Goal: Task Accomplishment & Management: Manage account settings

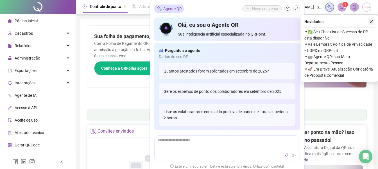
click at [372, 22] on icon "close" at bounding box center [372, 22] width 4 height 4
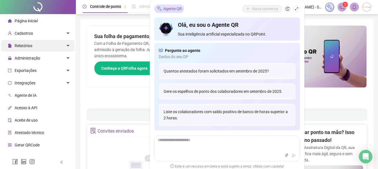
click at [67, 46] on icon at bounding box center [68, 46] width 3 height 0
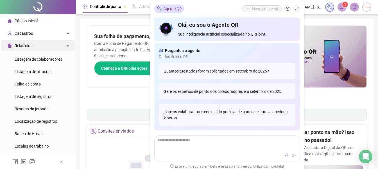
click at [49, 46] on div "Relatórios" at bounding box center [37, 45] width 73 height 11
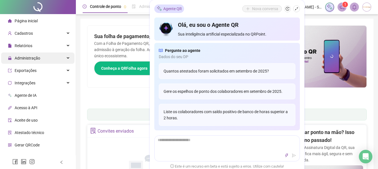
click at [50, 57] on div "Administração" at bounding box center [37, 57] width 73 height 11
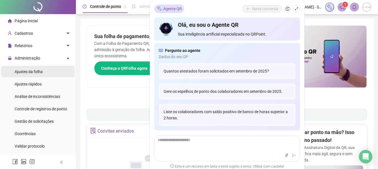
click at [46, 74] on li "Ajustes da folha" at bounding box center [37, 71] width 73 height 11
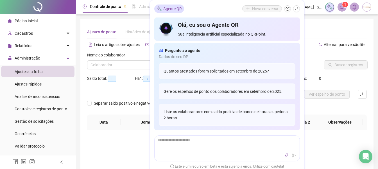
type input "**********"
click at [312, 22] on div "**********" at bounding box center [226, 101] width 293 height 165
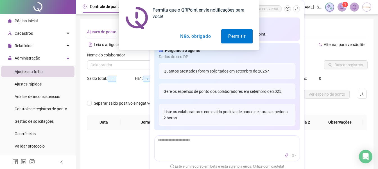
click at [192, 35] on button "Não, obrigado" at bounding box center [195, 36] width 45 height 14
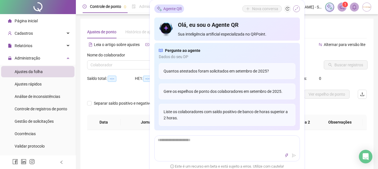
click at [297, 10] on icon "shrink" at bounding box center [297, 9] width 4 height 4
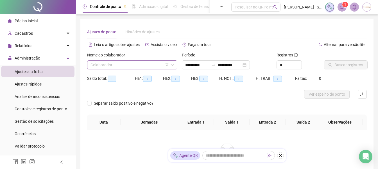
click at [149, 67] on input "search" at bounding box center [130, 64] width 78 height 8
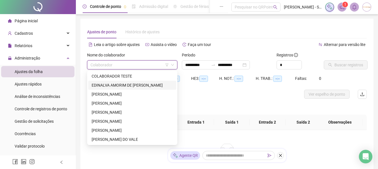
click at [131, 84] on div "EDINALVA AMORIM DE [PERSON_NAME]" at bounding box center [132, 85] width 81 height 6
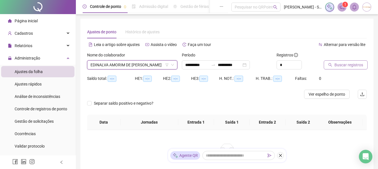
click at [353, 66] on span "Buscar registros" at bounding box center [349, 65] width 29 height 6
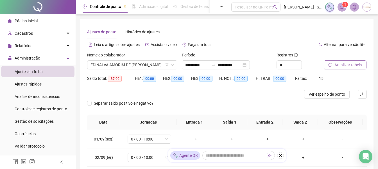
scroll to position [28, 0]
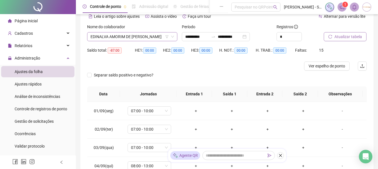
click at [174, 35] on icon "down" at bounding box center [172, 36] width 3 height 3
click at [173, 37] on icon "down" at bounding box center [172, 36] width 3 height 3
click at [141, 35] on span "EDINALVA AMORIM DE [PERSON_NAME]" at bounding box center [133, 36] width 84 height 8
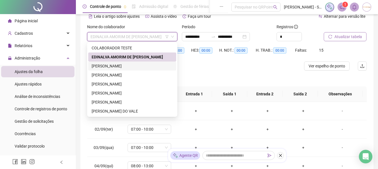
click at [127, 65] on div "[PERSON_NAME]" at bounding box center [132, 66] width 81 height 6
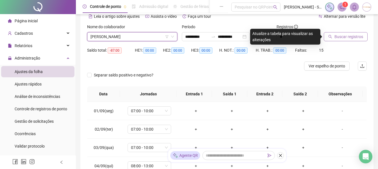
click at [343, 33] on button "Buscar registros" at bounding box center [346, 36] width 44 height 9
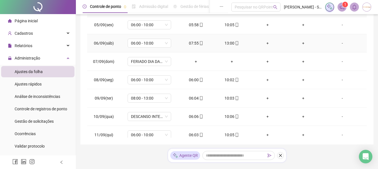
scroll to position [84, 0]
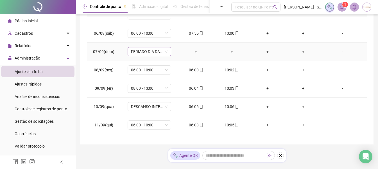
click at [164, 52] on span "FERIADO DIA DA INDEPENDÊNCIA" at bounding box center [149, 51] width 37 height 8
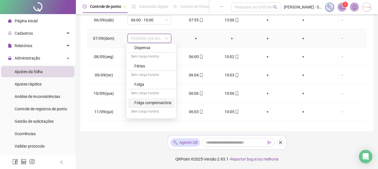
scroll to position [166, 0]
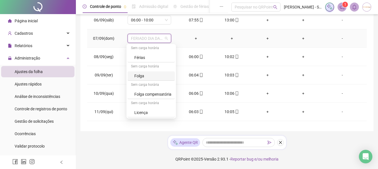
click at [143, 75] on div "Folga" at bounding box center [152, 76] width 37 height 6
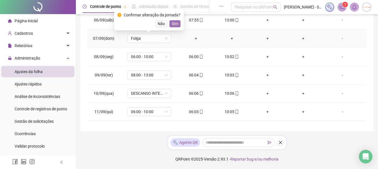
click at [177, 24] on span "Sim" at bounding box center [175, 24] width 6 height 6
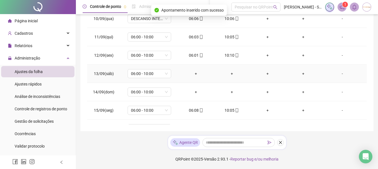
scroll to position [197, 0]
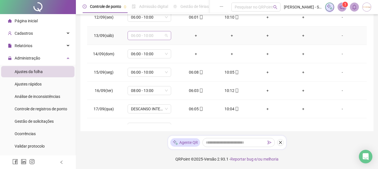
click at [165, 35] on span "06:00 - 10:00" at bounding box center [149, 35] width 37 height 8
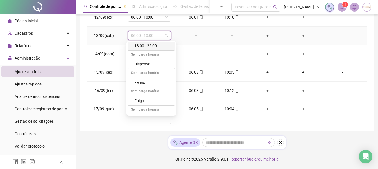
scroll to position [141, 0]
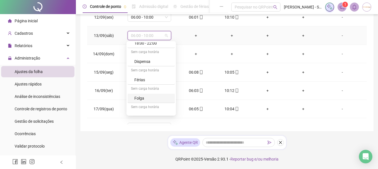
click at [141, 96] on div "Folga" at bounding box center [152, 98] width 37 height 6
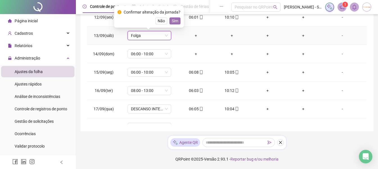
click at [176, 19] on span "Sim" at bounding box center [175, 21] width 6 height 6
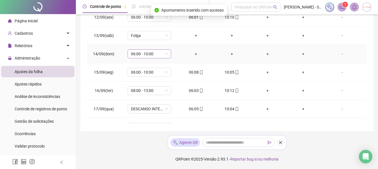
click at [165, 53] on span "06:00 - 10:00" at bounding box center [149, 54] width 37 height 8
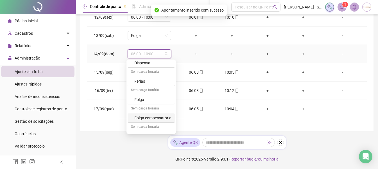
scroll to position [166, 0]
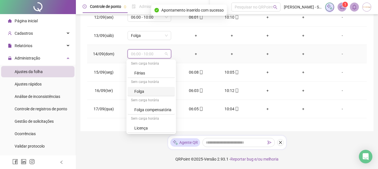
click at [143, 92] on div "Folga" at bounding box center [152, 91] width 37 height 6
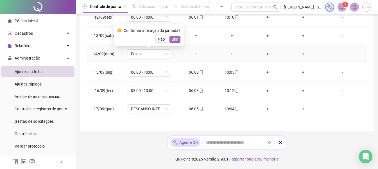
click at [175, 39] on span "Sim" at bounding box center [175, 39] width 6 height 6
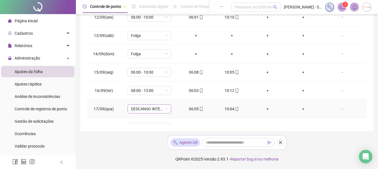
click at [166, 109] on span "DESCANSO INTER-JORNADA" at bounding box center [149, 108] width 37 height 8
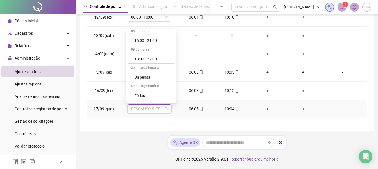
scroll to position [141, 0]
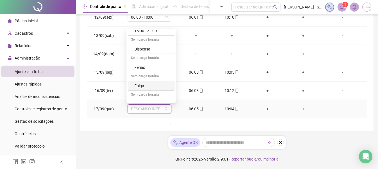
click at [147, 84] on div "Folga" at bounding box center [152, 85] width 37 height 6
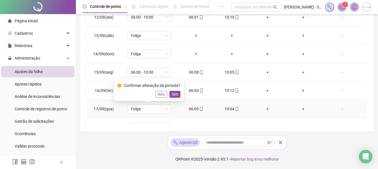
click at [158, 93] on span "Não" at bounding box center [161, 94] width 7 height 6
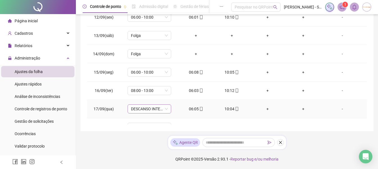
click at [165, 108] on span "DESCANSO INTER-JORNADA" at bounding box center [149, 108] width 37 height 8
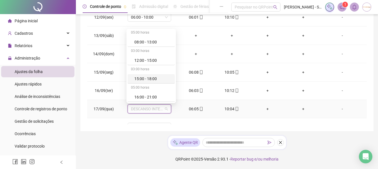
scroll to position [0, 0]
click at [149, 42] on div "06:00 - 10:00" at bounding box center [152, 43] width 37 height 6
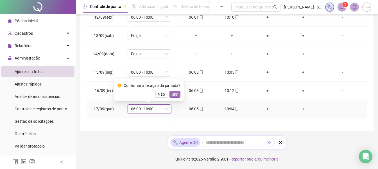
click at [173, 94] on span "Sim" at bounding box center [175, 94] width 6 height 6
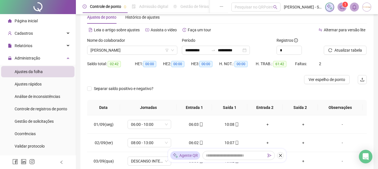
scroll to position [13, 0]
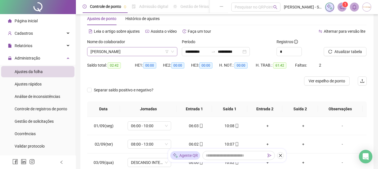
click at [174, 52] on div "[PERSON_NAME]" at bounding box center [132, 51] width 90 height 9
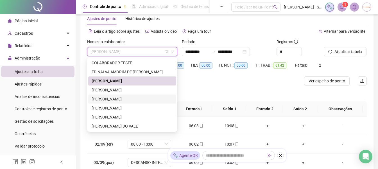
click at [112, 96] on div "[PERSON_NAME]" at bounding box center [132, 99] width 81 height 6
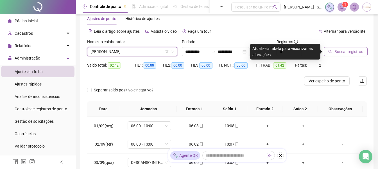
click at [349, 53] on span "Buscar registros" at bounding box center [349, 51] width 29 height 6
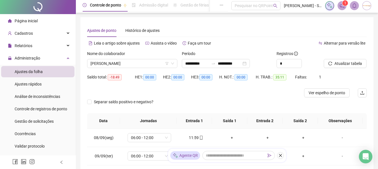
scroll to position [0, 0]
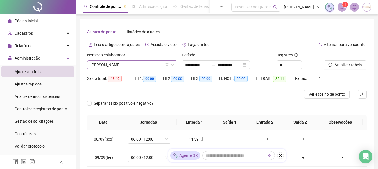
click at [172, 65] on icon "down" at bounding box center [172, 64] width 3 height 3
click at [173, 64] on icon "down" at bounding box center [172, 64] width 3 height 3
click at [122, 68] on span "[PERSON_NAME]" at bounding box center [133, 64] width 84 height 8
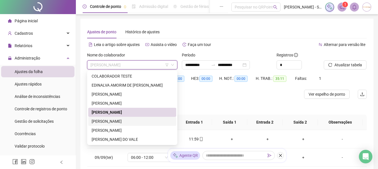
click at [114, 119] on div "[PERSON_NAME]" at bounding box center [132, 121] width 81 height 6
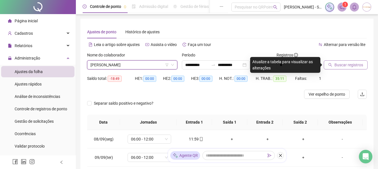
click at [348, 64] on span "Buscar registros" at bounding box center [349, 65] width 29 height 6
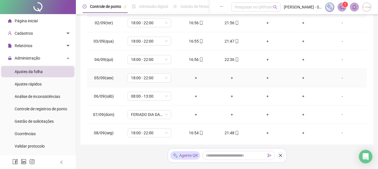
scroll to position [56, 0]
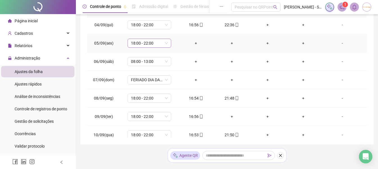
click at [166, 43] on span "18:00 - 22:00" at bounding box center [149, 43] width 37 height 8
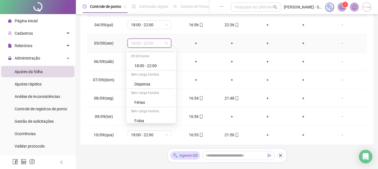
scroll to position [166, 0]
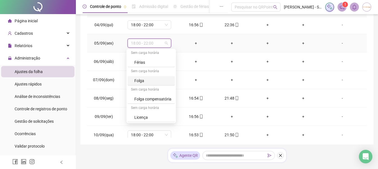
click at [142, 81] on div "Folga" at bounding box center [152, 80] width 37 height 6
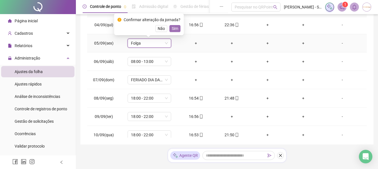
click at [178, 29] on button "Sim" at bounding box center [175, 28] width 11 height 7
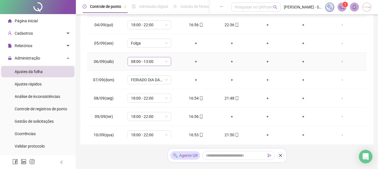
click at [165, 61] on span "08:00 - 13:00" at bounding box center [149, 61] width 37 height 8
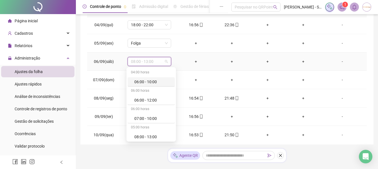
scroll to position [141, 0]
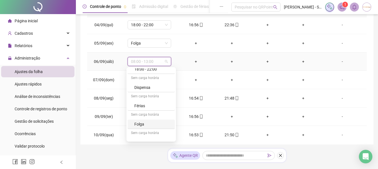
click at [138, 123] on div "Folga" at bounding box center [152, 124] width 37 height 6
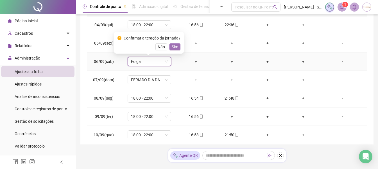
click at [176, 48] on span "Sim" at bounding box center [175, 47] width 6 height 6
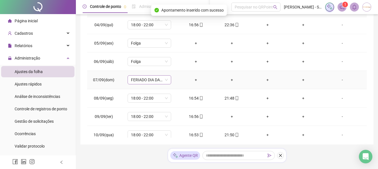
click at [166, 79] on span "FERIADO DIA DA INDEPENDÊNCIA" at bounding box center [149, 79] width 37 height 8
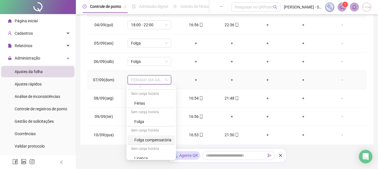
scroll to position [166, 0]
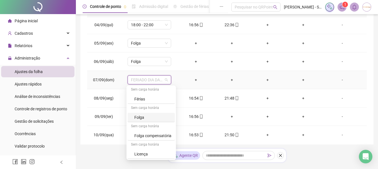
click at [144, 117] on div "Folga" at bounding box center [152, 117] width 37 height 6
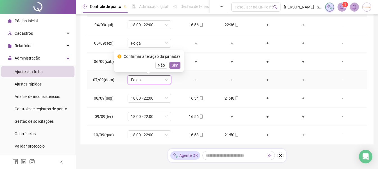
click at [177, 63] on span "Sim" at bounding box center [175, 65] width 6 height 6
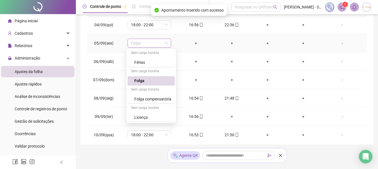
click at [167, 43] on div "Folga" at bounding box center [150, 43] width 44 height 9
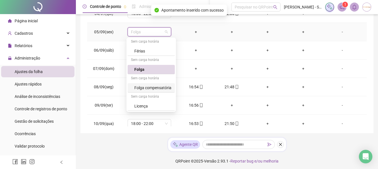
scroll to position [126, 0]
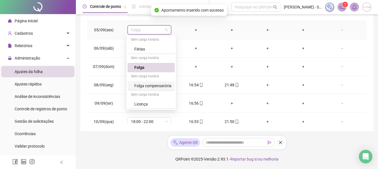
click at [149, 83] on div "Folga compensatória" at bounding box center [152, 85] width 37 height 6
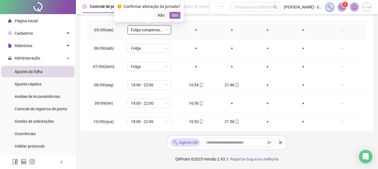
click at [174, 16] on span "Sim" at bounding box center [175, 15] width 6 height 6
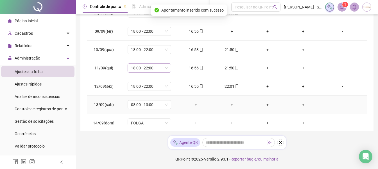
scroll to position [169, 0]
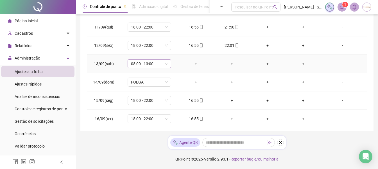
click at [167, 63] on div "08:00 - 13:00" at bounding box center [150, 63] width 44 height 9
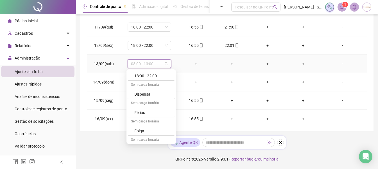
scroll to position [141, 0]
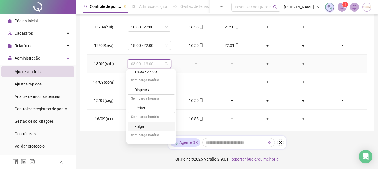
click at [141, 127] on div "Folga" at bounding box center [152, 126] width 37 height 6
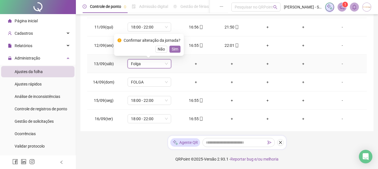
click at [175, 52] on span "Sim" at bounding box center [175, 49] width 6 height 6
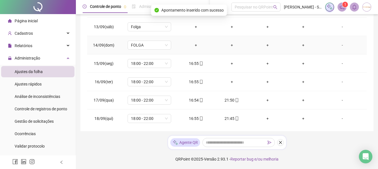
scroll to position [209, 0]
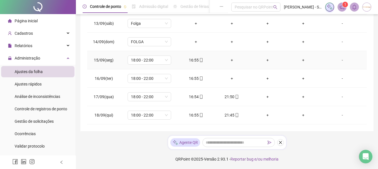
click at [232, 60] on div "+" at bounding box center [232, 60] width 27 height 6
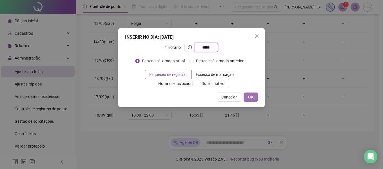
type input "*****"
click at [245, 95] on button "OK" at bounding box center [250, 96] width 14 height 9
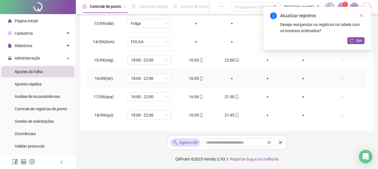
click at [230, 77] on div "+" at bounding box center [232, 78] width 27 height 6
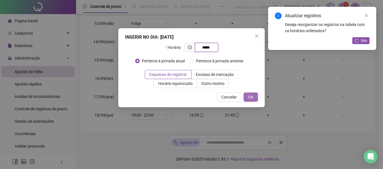
type input "*****"
click at [250, 95] on span "OK" at bounding box center [250, 97] width 5 height 6
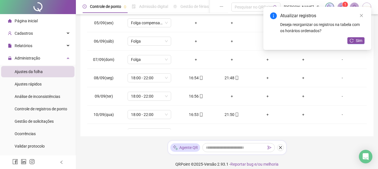
scroll to position [0, 0]
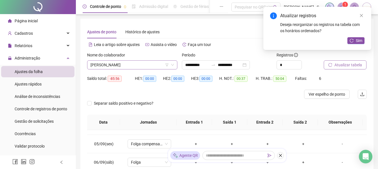
click at [173, 64] on icon "down" at bounding box center [172, 64] width 3 height 3
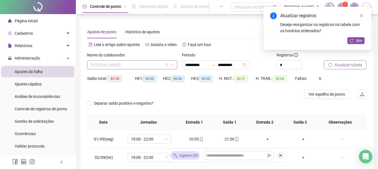
click at [173, 62] on span "[PERSON_NAME]" at bounding box center [133, 64] width 84 height 8
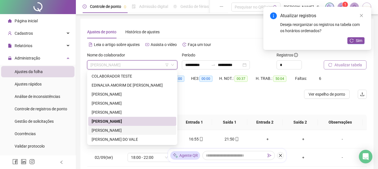
click at [116, 128] on div "[PERSON_NAME]" at bounding box center [132, 130] width 81 height 6
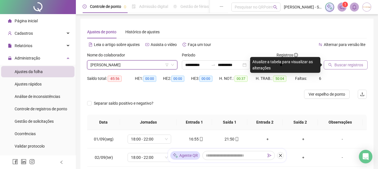
click at [336, 64] on span "Buscar registros" at bounding box center [349, 65] width 29 height 6
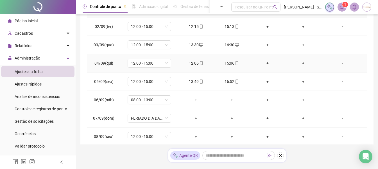
scroll to position [56, 0]
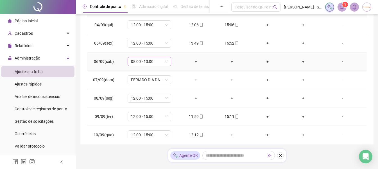
click at [166, 60] on span "08:00 - 13:00" at bounding box center [149, 61] width 37 height 8
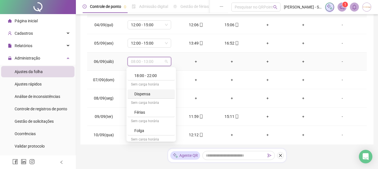
scroll to position [166, 0]
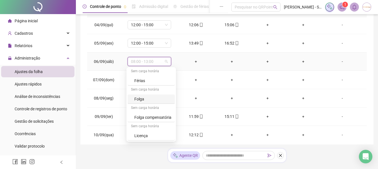
click at [142, 98] on div "Folga" at bounding box center [152, 99] width 37 height 6
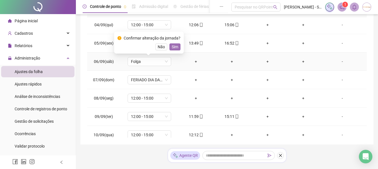
click at [176, 48] on span "Sim" at bounding box center [175, 47] width 6 height 6
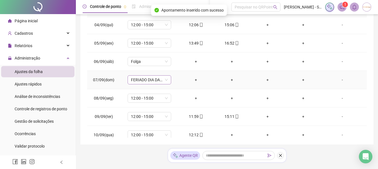
click at [162, 78] on span "FERIADO DIA DA INDEPENDÊNCIA" at bounding box center [149, 79] width 37 height 8
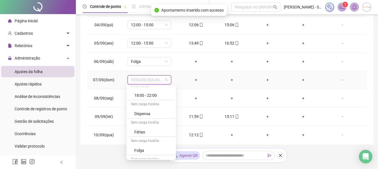
scroll to position [141, 0]
drag, startPoint x: 141, startPoint y: 141, endPoint x: 145, endPoint y: 132, distance: 9.7
click at [141, 141] on div "Folga" at bounding box center [152, 142] width 37 height 6
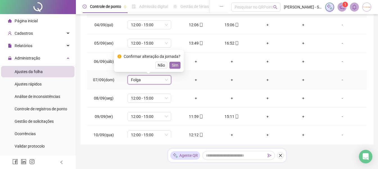
click at [172, 63] on span "Sim" at bounding box center [175, 65] width 6 height 6
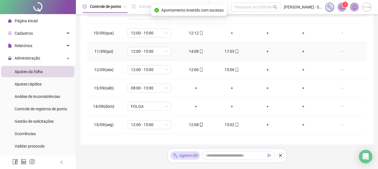
scroll to position [169, 0]
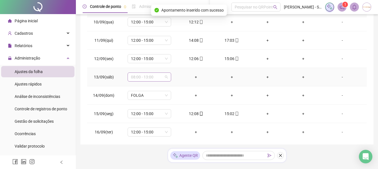
click at [164, 73] on span "08:00 - 13:00" at bounding box center [149, 77] width 37 height 8
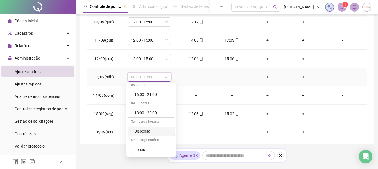
scroll to position [166, 0]
click at [142, 116] on div "Folga" at bounding box center [152, 114] width 37 height 6
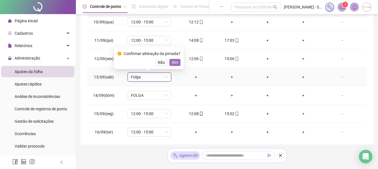
click at [174, 60] on span "Sim" at bounding box center [175, 62] width 6 height 6
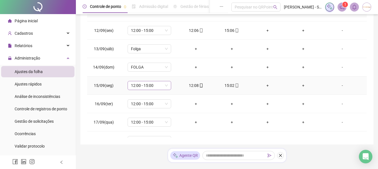
scroll to position [209, 0]
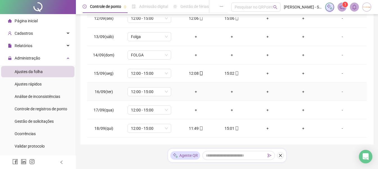
click at [196, 91] on div "+" at bounding box center [196, 91] width 27 height 6
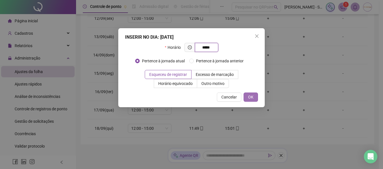
type input "*****"
click at [252, 97] on span "OK" at bounding box center [250, 97] width 5 height 6
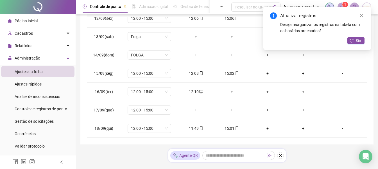
click at [229, 92] on div "+" at bounding box center [232, 91] width 27 height 6
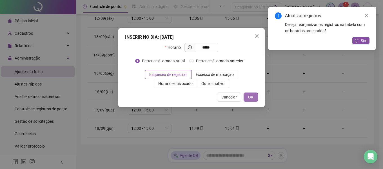
type input "*****"
click at [252, 96] on span "OK" at bounding box center [250, 97] width 5 height 6
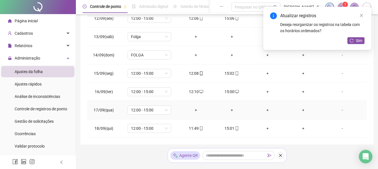
click at [195, 111] on div "+" at bounding box center [196, 110] width 27 height 6
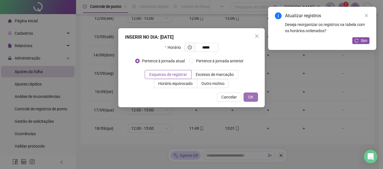
type input "*****"
click at [254, 95] on button "OK" at bounding box center [250, 96] width 14 height 9
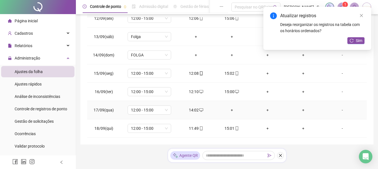
click at [229, 109] on div "+" at bounding box center [232, 110] width 27 height 6
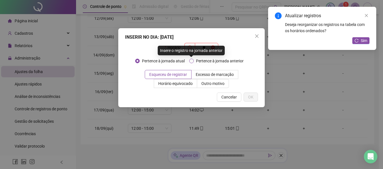
type input "*"
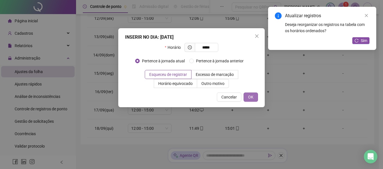
type input "*****"
click at [253, 95] on button "OK" at bounding box center [250, 96] width 14 height 9
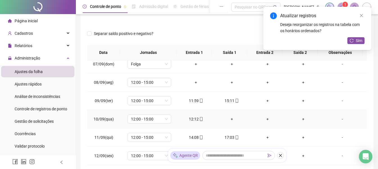
scroll to position [125, 0]
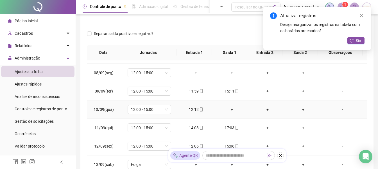
click at [232, 109] on div "+" at bounding box center [232, 109] width 27 height 6
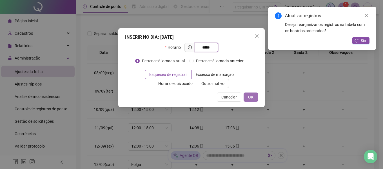
type input "*****"
click at [254, 95] on button "OK" at bounding box center [250, 96] width 14 height 9
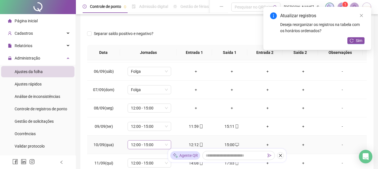
scroll to position [68, 0]
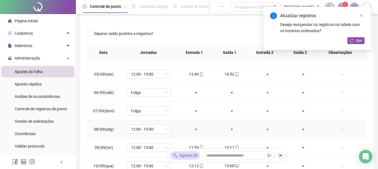
click at [195, 130] on div "+" at bounding box center [196, 129] width 27 height 6
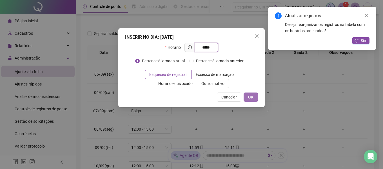
type input "*****"
click at [247, 98] on button "OK" at bounding box center [250, 96] width 14 height 9
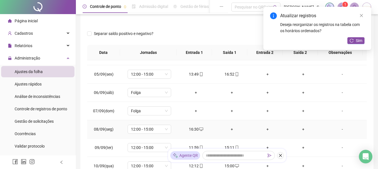
click at [232, 129] on div "+" at bounding box center [232, 129] width 27 height 6
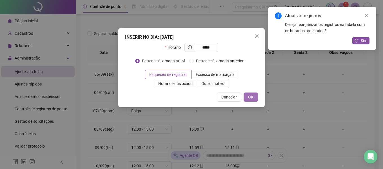
type input "*****"
click at [251, 95] on span "OK" at bounding box center [250, 97] width 5 height 6
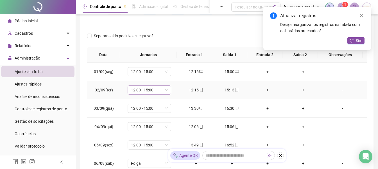
scroll to position [0, 0]
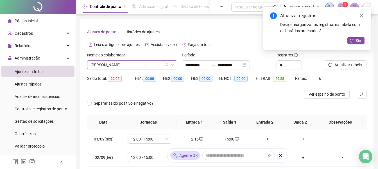
click at [150, 63] on span "[PERSON_NAME]" at bounding box center [133, 64] width 84 height 8
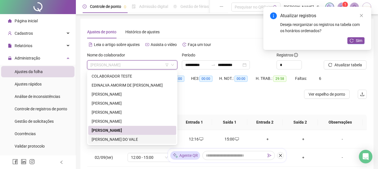
click at [124, 138] on div "[PERSON_NAME] DO VALE" at bounding box center [132, 139] width 81 height 6
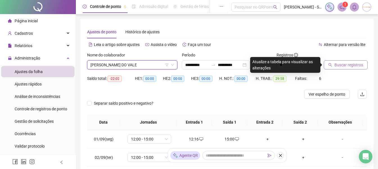
click at [345, 65] on span "Buscar registros" at bounding box center [349, 65] width 29 height 6
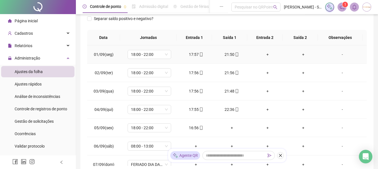
scroll to position [56, 0]
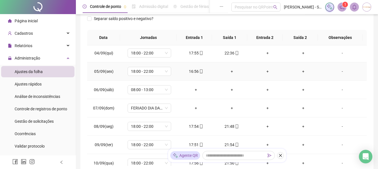
click at [232, 70] on div "+" at bounding box center [232, 71] width 27 height 6
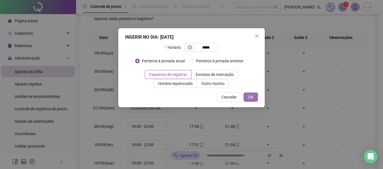
type input "*****"
click at [253, 97] on button "OK" at bounding box center [250, 96] width 14 height 9
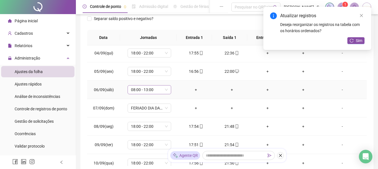
click at [161, 89] on span "08:00 - 13:00" at bounding box center [149, 89] width 37 height 8
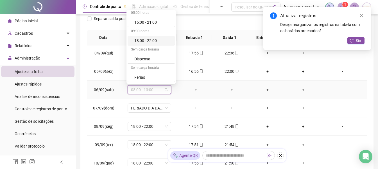
scroll to position [141, 0]
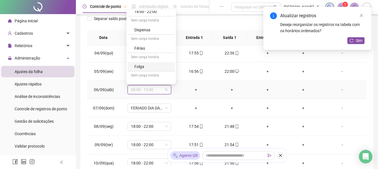
click at [145, 66] on div "Folga" at bounding box center [152, 66] width 37 height 6
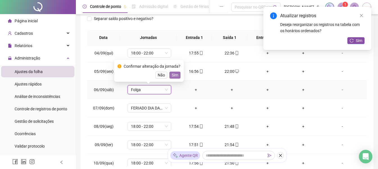
click at [174, 77] on span "Sim" at bounding box center [175, 75] width 6 height 6
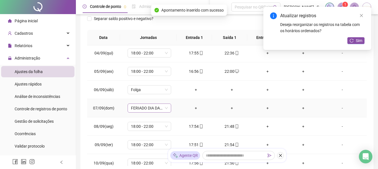
click at [167, 109] on span "FERIADO DIA DA INDEPENDÊNCIA" at bounding box center [149, 108] width 37 height 8
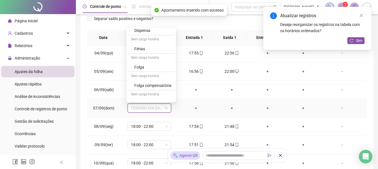
scroll to position [166, 0]
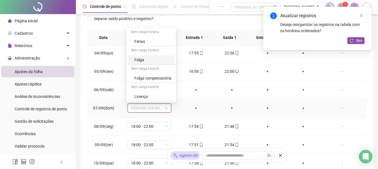
click at [142, 59] on div "Folga" at bounding box center [152, 60] width 37 height 6
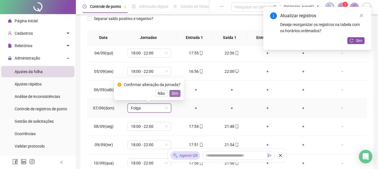
click at [173, 91] on span "Sim" at bounding box center [175, 93] width 6 height 6
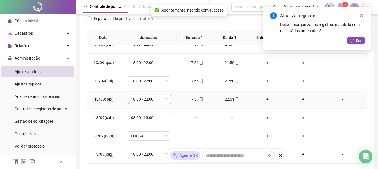
scroll to position [169, 0]
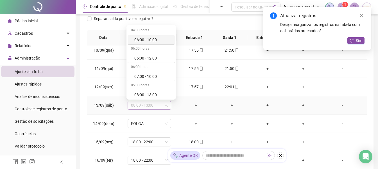
click at [168, 106] on div "08:00 - 13:00" at bounding box center [150, 104] width 44 height 9
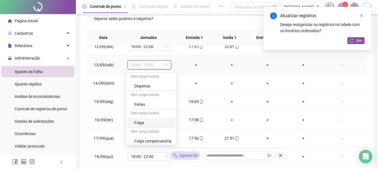
scroll to position [166, 0]
click at [141, 101] on div "Folga" at bounding box center [152, 102] width 37 height 6
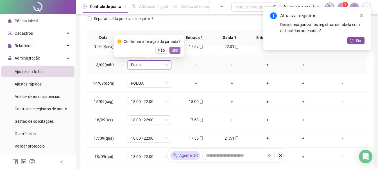
click at [176, 51] on span "Sim" at bounding box center [175, 50] width 6 height 6
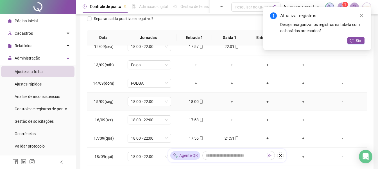
click at [229, 101] on div "+" at bounding box center [232, 101] width 27 height 6
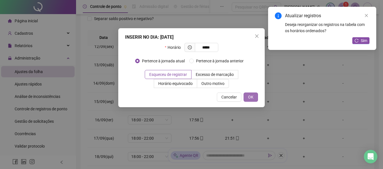
type input "*****"
click at [252, 98] on span "OK" at bounding box center [250, 97] width 5 height 6
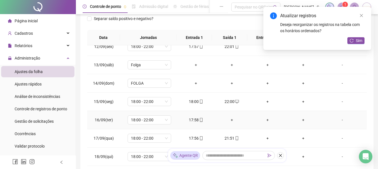
click at [230, 120] on div "+" at bounding box center [232, 119] width 27 height 6
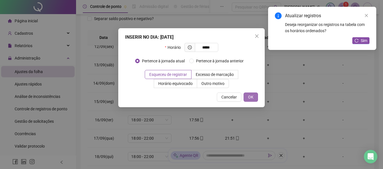
type input "*****"
click at [254, 99] on button "OK" at bounding box center [250, 96] width 14 height 9
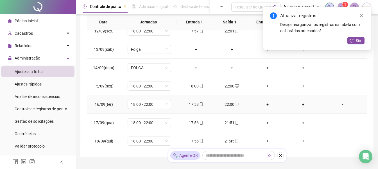
scroll to position [126, 0]
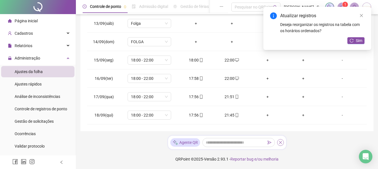
click at [280, 143] on icon "close" at bounding box center [281, 142] width 4 height 4
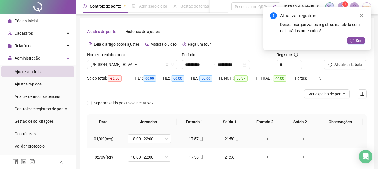
scroll to position [0, 0]
click at [345, 66] on span "Atualizar tabela" at bounding box center [349, 65] width 28 height 6
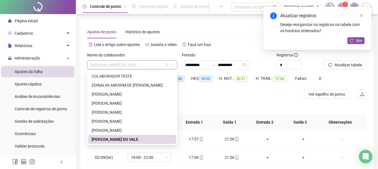
click at [136, 66] on span "[PERSON_NAME] DO VALE" at bounding box center [133, 64] width 84 height 8
click at [120, 129] on div "[PERSON_NAME]" at bounding box center [132, 130] width 81 height 6
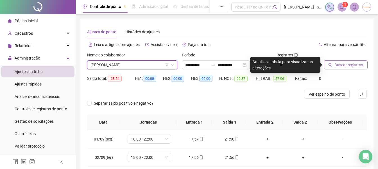
click at [356, 67] on span "Buscar registros" at bounding box center [349, 65] width 29 height 6
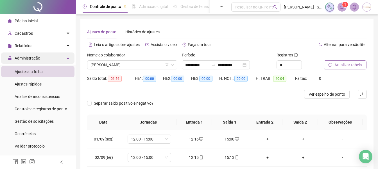
click at [50, 59] on div "Administração" at bounding box center [37, 57] width 73 height 11
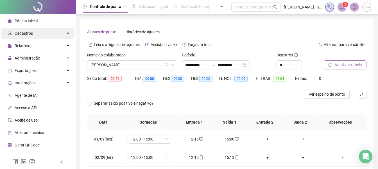
click at [54, 36] on div "Cadastros" at bounding box center [37, 33] width 73 height 11
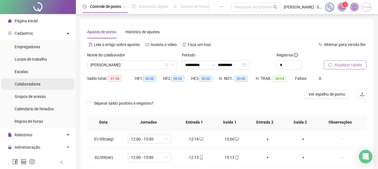
click at [46, 84] on li "Colaboradores" at bounding box center [37, 83] width 73 height 11
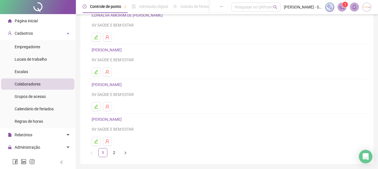
scroll to position [104, 0]
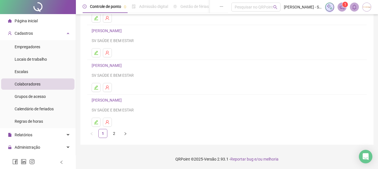
click at [123, 64] on link "[PERSON_NAME]" at bounding box center [108, 65] width 32 height 5
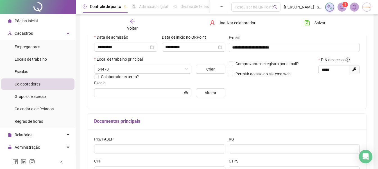
scroll to position [106, 0]
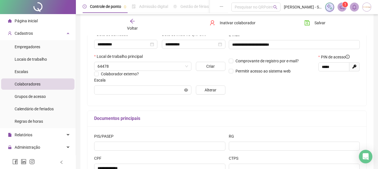
type input "**********"
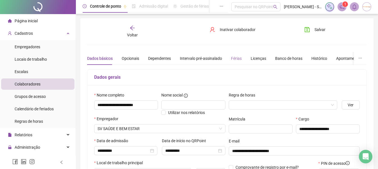
scroll to position [0, 0]
click at [236, 32] on span "Inativar colaborador" at bounding box center [238, 30] width 36 height 6
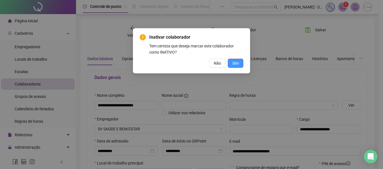
click at [236, 64] on span "Sim" at bounding box center [235, 63] width 6 height 6
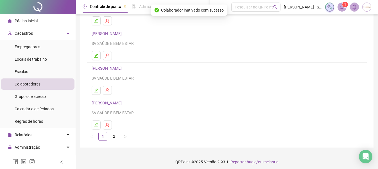
scroll to position [104, 0]
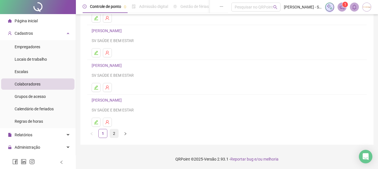
click at [115, 134] on link "2" at bounding box center [114, 133] width 8 height 8
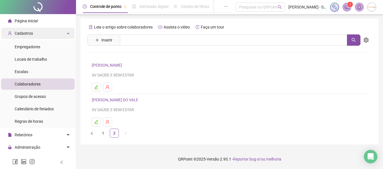
click at [39, 33] on div "Cadastros" at bounding box center [37, 33] width 73 height 11
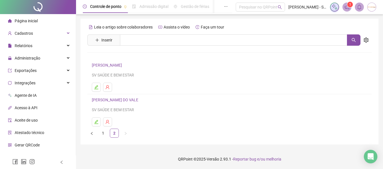
click at [41, 25] on li "Página inicial" at bounding box center [37, 20] width 73 height 11
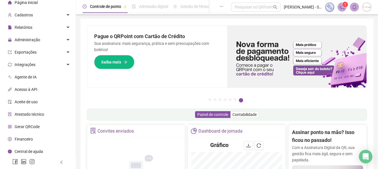
scroll to position [20, 0]
